Goal: Transaction & Acquisition: Book appointment/travel/reservation

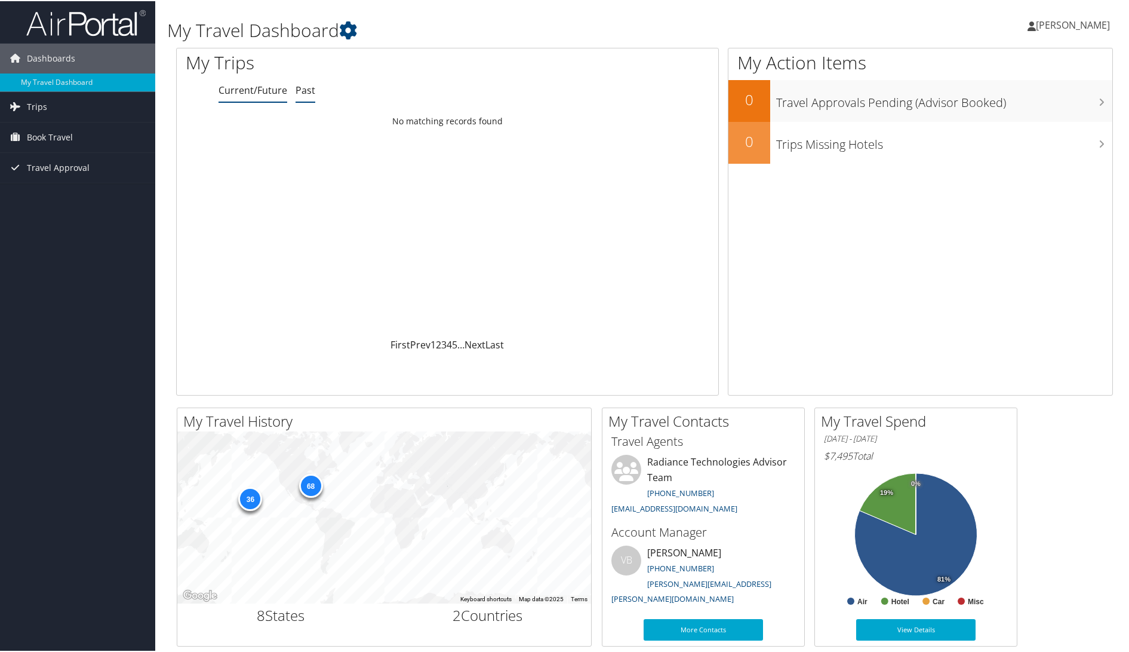
click at [302, 89] on link "Past" at bounding box center [306, 88] width 20 height 13
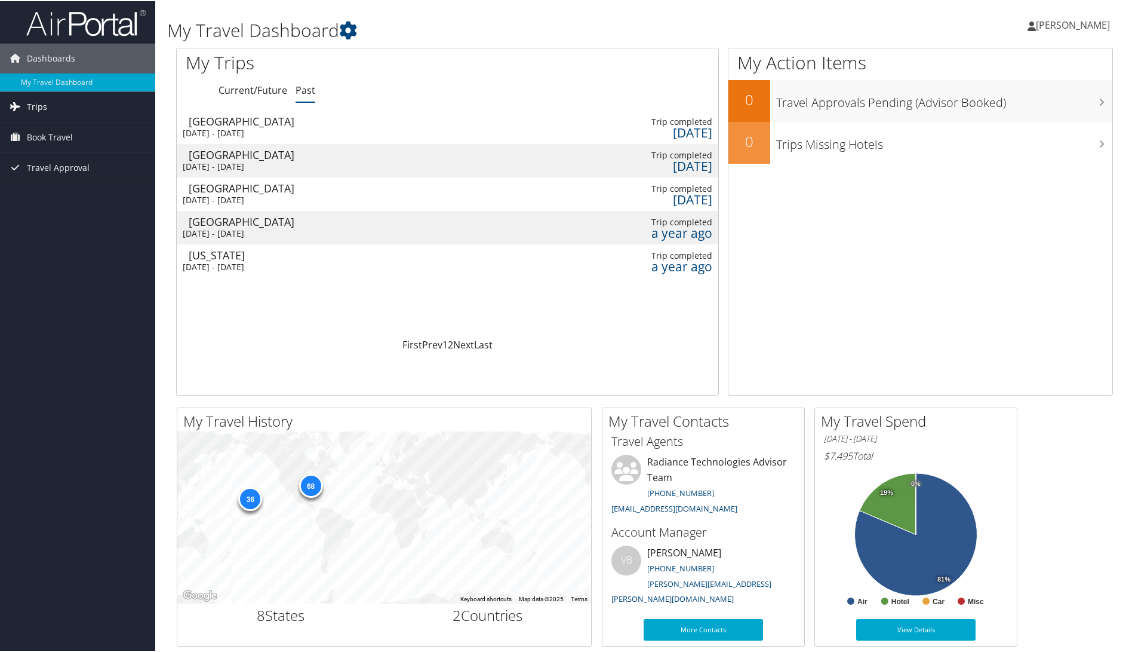
click at [85, 107] on link "Trips" at bounding box center [77, 106] width 155 height 30
click at [54, 149] on link "Past Trips" at bounding box center [77, 148] width 155 height 18
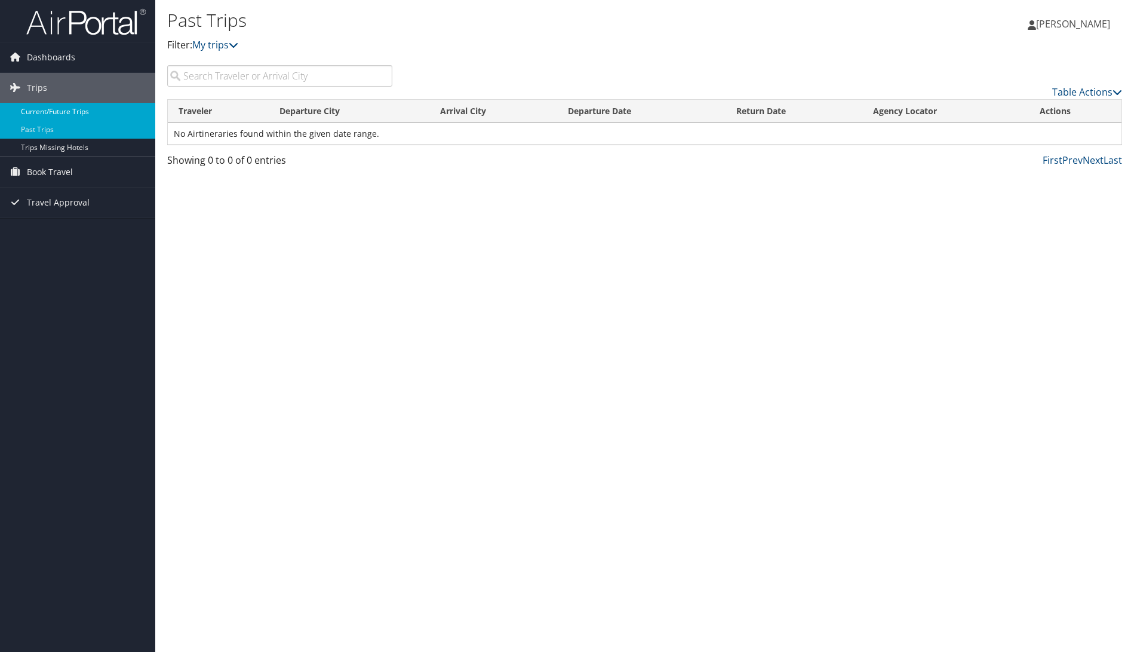
click at [76, 112] on link "Current/Future Trips" at bounding box center [77, 112] width 155 height 18
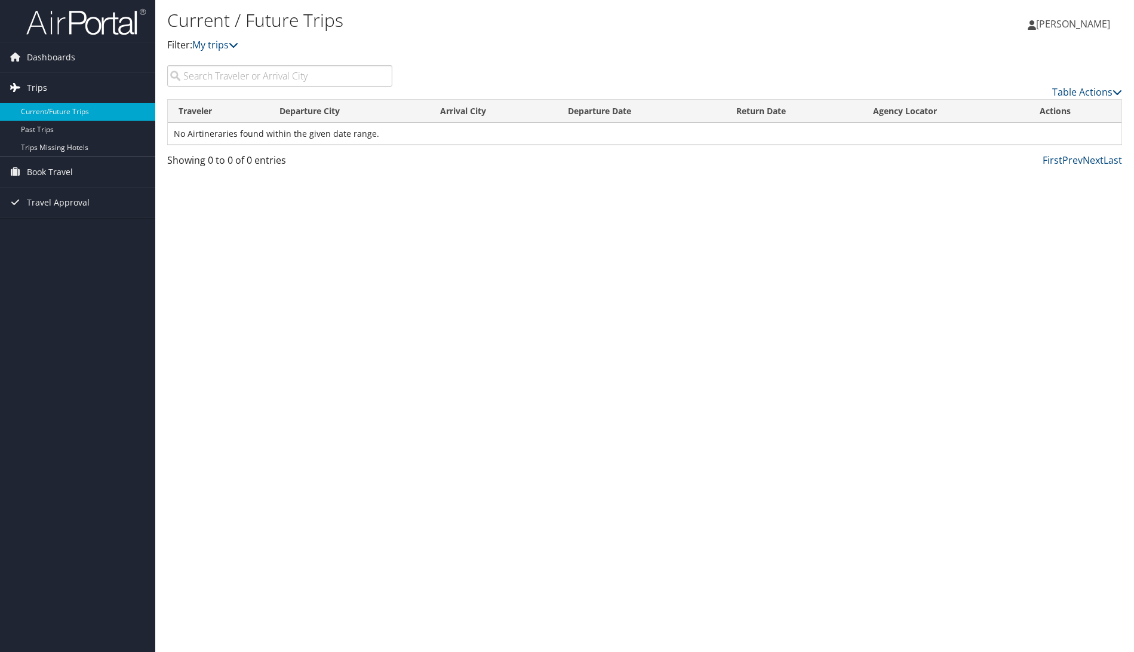
click at [48, 82] on link "Trips" at bounding box center [77, 88] width 155 height 30
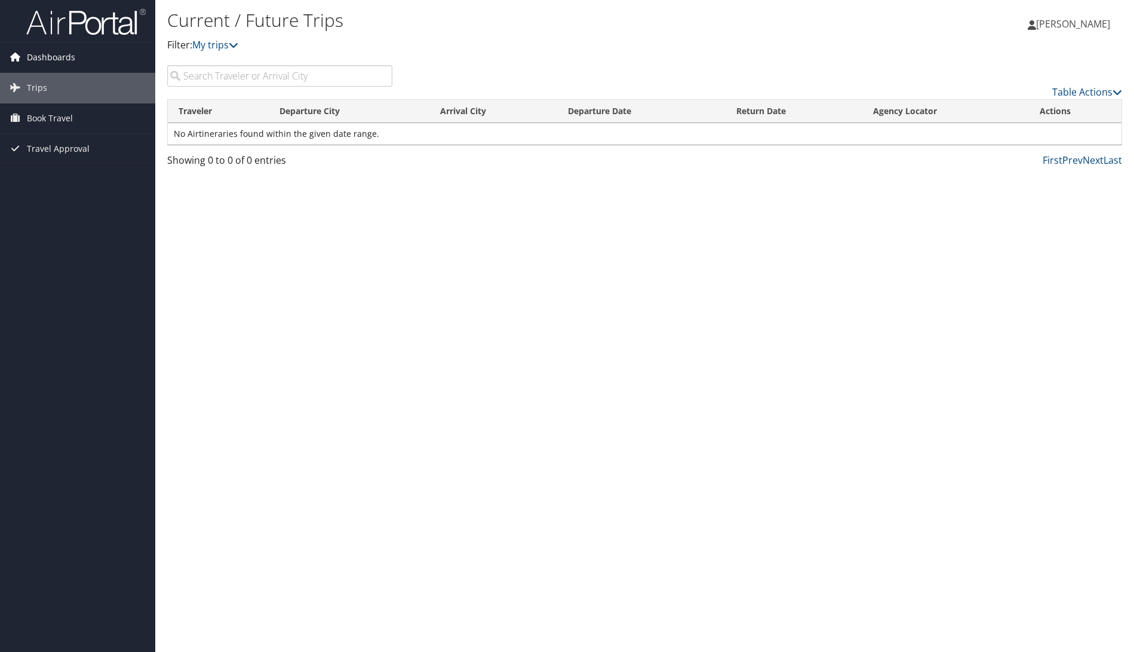
click at [66, 57] on span "Dashboards" at bounding box center [51, 57] width 48 height 30
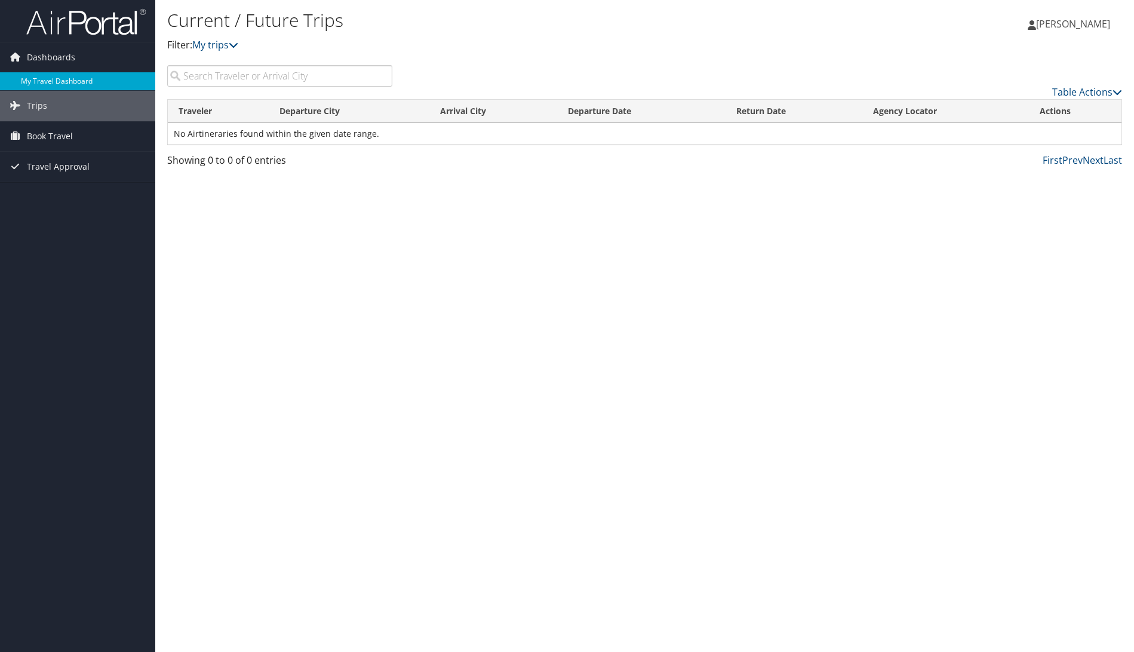
click at [36, 76] on link "My Travel Dashboard" at bounding box center [77, 81] width 155 height 18
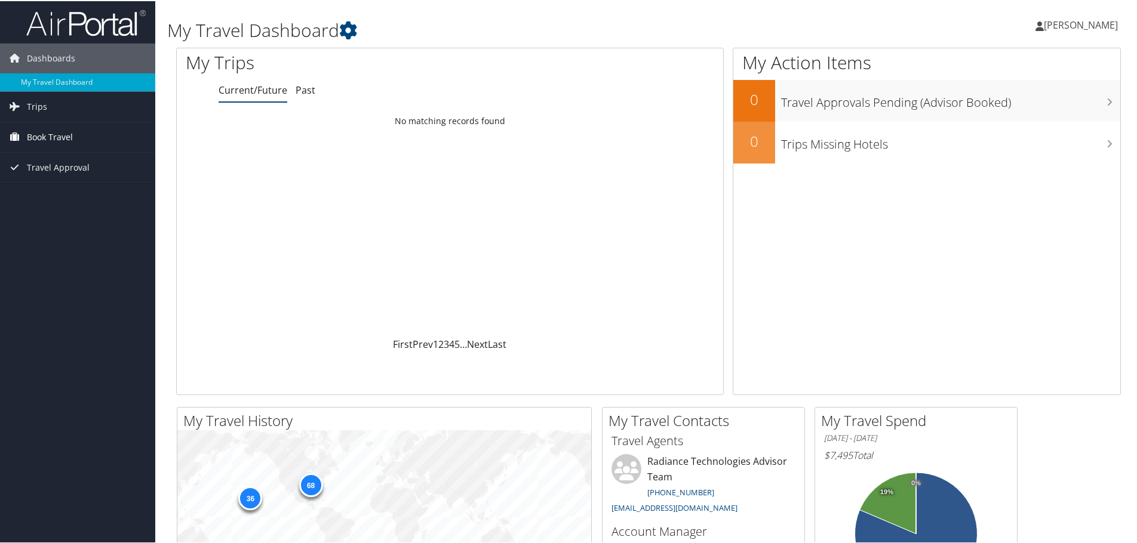
click at [58, 132] on span "Book Travel" at bounding box center [50, 136] width 46 height 30
click at [62, 197] on link "Book/Manage Online Trips" at bounding box center [77, 196] width 155 height 18
